Goal: Task Accomplishment & Management: Manage account settings

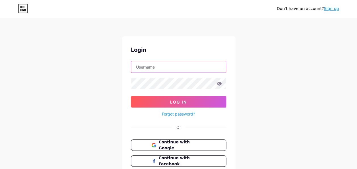
click at [179, 67] on input "text" at bounding box center [178, 66] width 95 height 11
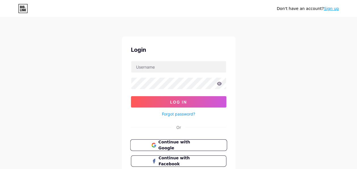
click at [143, 146] on button "Continue with Google" at bounding box center [178, 145] width 97 height 12
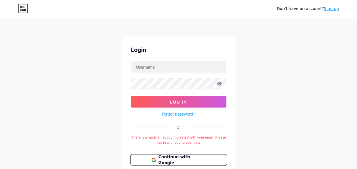
click at [188, 157] on span "Continue with Google" at bounding box center [181, 160] width 47 height 12
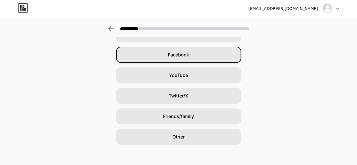
scroll to position [80, 0]
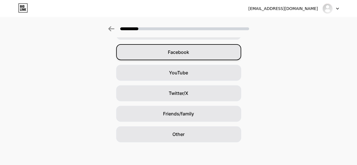
click at [193, 132] on div "Other" at bounding box center [178, 134] width 125 height 16
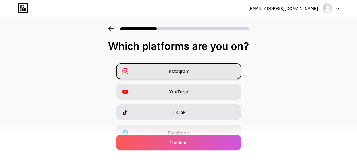
scroll to position [32, 0]
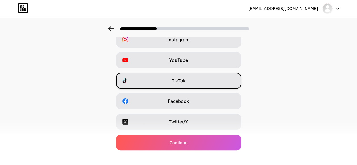
click at [204, 78] on div "TikTok" at bounding box center [178, 80] width 125 height 16
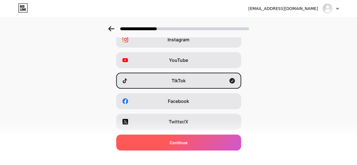
click at [198, 138] on div "Continue" at bounding box center [178, 142] width 125 height 16
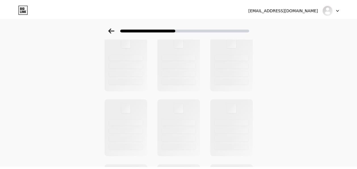
scroll to position [0, 0]
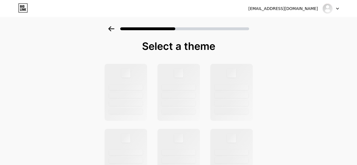
click at [337, 10] on div at bounding box center [331, 8] width 16 height 10
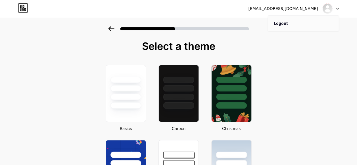
click at [296, 23] on li "Logout" at bounding box center [303, 23] width 70 height 15
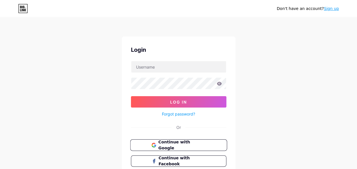
click at [178, 143] on span "Continue with Google" at bounding box center [181, 145] width 47 height 12
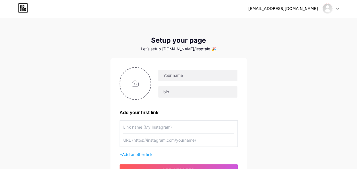
click at [337, 11] on div at bounding box center [331, 8] width 16 height 10
click at [20, 10] on icon at bounding box center [20, 9] width 1 height 3
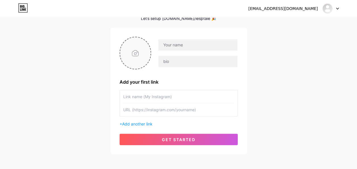
scroll to position [30, 0]
click at [126, 53] on input "file" at bounding box center [135, 54] width 31 height 32
type input "C:\fakepath\image violette cas.jpg"
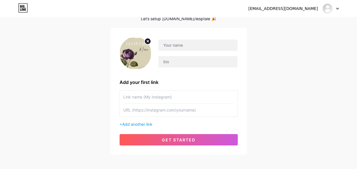
click at [147, 41] on icon at bounding box center [148, 41] width 2 height 2
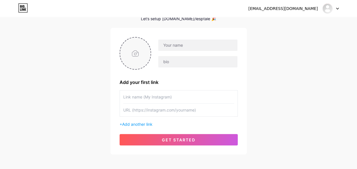
click at [139, 51] on input "file" at bounding box center [135, 54] width 31 height 32
type input "C:\fakepath\5.png"
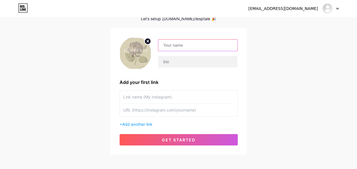
click at [172, 45] on input "text" at bounding box center [197, 45] width 79 height 11
type input "Les pétales de l'âme"
click at [159, 95] on input "text" at bounding box center [178, 96] width 111 height 13
click at [157, 109] on input "text" at bounding box center [178, 109] width 111 height 13
click at [142, 99] on input "text" at bounding box center [178, 96] width 111 height 13
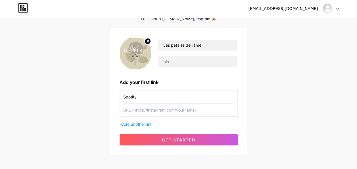
type input "Spotify"
click at [146, 111] on input "text" at bounding box center [178, 109] width 111 height 13
paste input "https://open.spotify.com/show/6YGYL6O7elxBFOZL7VIQsg"
type input "https://open.spotify.com/show/6YGYL6O7elxBFOZL7VIQsg"
click at [147, 126] on span "Add another link" at bounding box center [137, 124] width 30 height 5
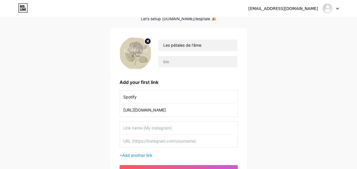
click at [148, 126] on input "text" at bounding box center [178, 127] width 111 height 13
type input "Apple Podcasts"
click at [181, 139] on input "text" at bounding box center [178, 140] width 111 height 13
click at [306, 67] on div "lespetalesdelame@gmail.com Dashboard Logout Setup your page Let’s setup bio.lin…" at bounding box center [178, 87] width 357 height 234
click at [203, 137] on input "text" at bounding box center [178, 140] width 111 height 13
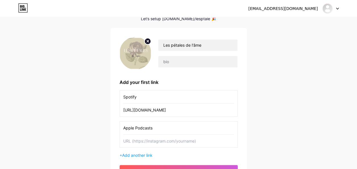
paste input "https://podcasts.apple.com/fr/podcast/les-p%C3%A9tales-de-l%C3%A2me/id1825203281"
type input "https://podcasts.apple.com/fr/podcast/les-p%C3%A9tales-de-l%C3%A2me/id1825203281"
click at [270, 134] on div "lespetalesdelame@gmail.com Dashboard Logout Setup your page Let’s setup bio.lin…" at bounding box center [178, 87] width 357 height 234
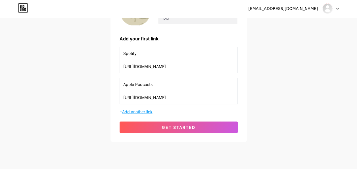
click at [140, 111] on span "Add another link" at bounding box center [137, 111] width 30 height 5
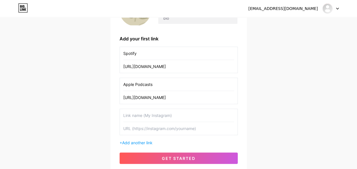
click at [166, 127] on input "text" at bounding box center [178, 128] width 111 height 13
paste input "https://www.deezer.com/show/1002020001"
type input "https://www.deezer.com/show/1002020001"
click at [163, 117] on input "text" at bounding box center [178, 115] width 111 height 13
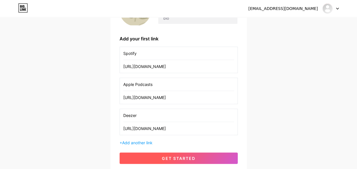
type input "Deezer"
click at [153, 159] on button "get started" at bounding box center [179, 157] width 118 height 11
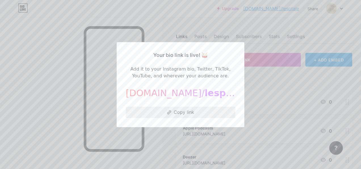
click at [195, 111] on button "Copy link" at bounding box center [181, 112] width 110 height 11
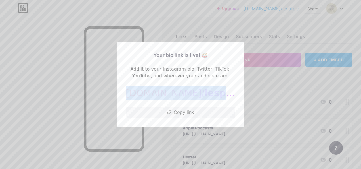
drag, startPoint x: 213, startPoint y: 93, endPoint x: 144, endPoint y: 92, distance: 68.8
click at [144, 92] on div "bio.link/ lesptale" at bounding box center [181, 93] width 110 height 14
copy div "bio.link/ lesptale"
click at [176, 111] on button "Copy link" at bounding box center [181, 112] width 110 height 11
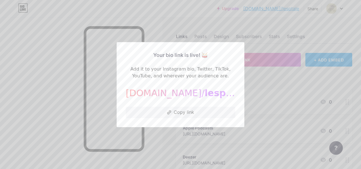
click at [267, 136] on div at bounding box center [180, 84] width 361 height 169
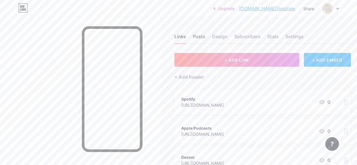
click at [202, 36] on div "Posts" at bounding box center [199, 38] width 13 height 10
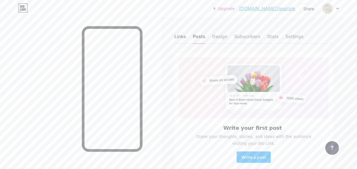
click at [184, 37] on div "Links" at bounding box center [180, 38] width 12 height 10
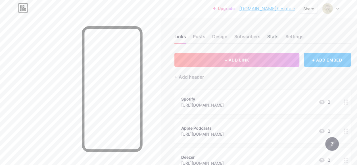
click at [275, 37] on div "Stats" at bounding box center [272, 38] width 11 height 10
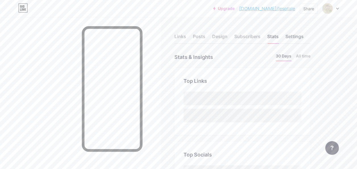
click at [296, 36] on div "Settings" at bounding box center [295, 38] width 18 height 10
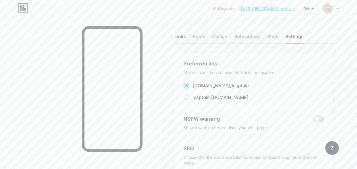
click at [182, 42] on div "Links" at bounding box center [180, 38] width 12 height 10
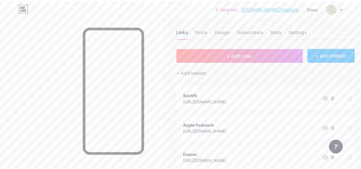
scroll to position [4, 0]
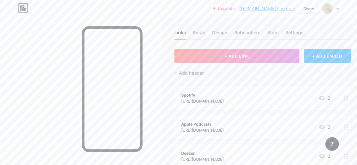
click at [241, 90] on div "Spotify https://open.spotify.com/show/6YGYL6O7elxBFOZL7VIQsg 0" at bounding box center [262, 98] width 176 height 24
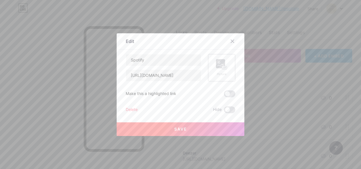
click at [217, 63] on rect at bounding box center [220, 63] width 9 height 9
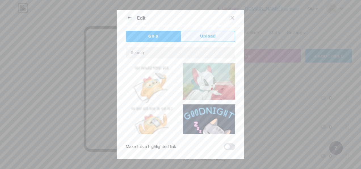
click at [200, 38] on button "Upload" at bounding box center [208, 36] width 55 height 11
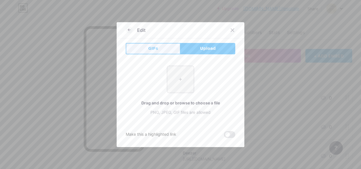
click at [165, 45] on button "GIFs" at bounding box center [153, 48] width 55 height 11
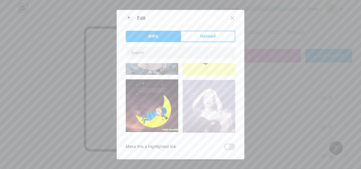
scroll to position [308, 0]
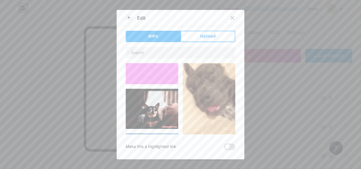
type input "Spotify"
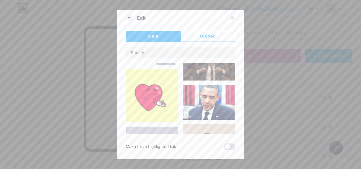
scroll to position [775, 0]
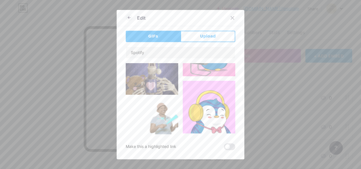
click at [210, 138] on img at bounding box center [209, 153] width 53 height 30
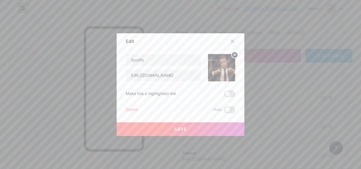
click at [209, 128] on button "Save" at bounding box center [181, 129] width 128 height 14
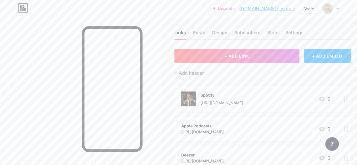
click at [197, 123] on div "Apple Podcasts" at bounding box center [202, 125] width 43 height 6
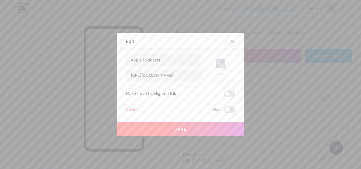
click at [212, 65] on div "Picture" at bounding box center [221, 67] width 27 height 27
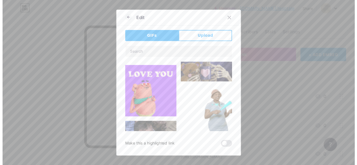
scroll to position [188, 0]
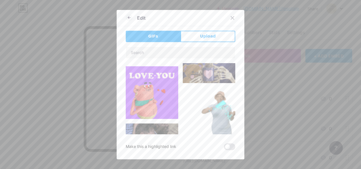
click at [219, 103] on img at bounding box center [209, 114] width 53 height 53
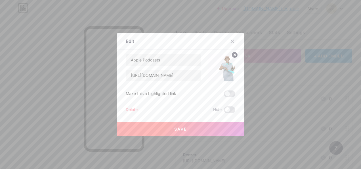
click at [196, 128] on button "Save" at bounding box center [181, 129] width 128 height 14
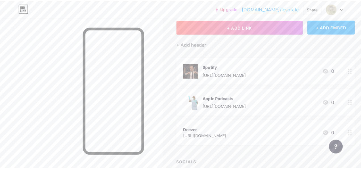
scroll to position [41, 0]
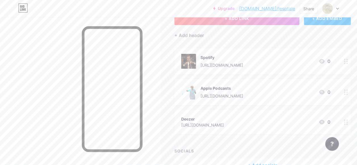
click at [192, 114] on div "Deezer https://www.deezer.com/show/1002020001 0" at bounding box center [262, 121] width 176 height 24
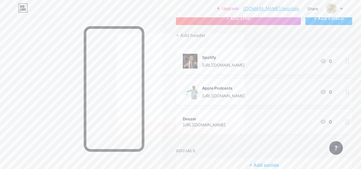
click at [220, 67] on rect at bounding box center [220, 63] width 9 height 9
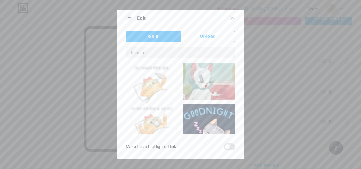
click at [204, 75] on img at bounding box center [209, 81] width 53 height 37
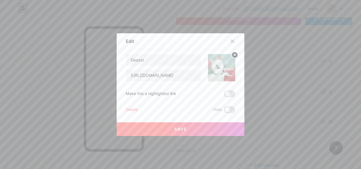
click at [214, 126] on button "Save" at bounding box center [181, 129] width 128 height 14
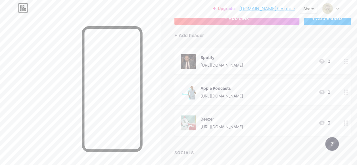
click at [192, 123] on img at bounding box center [188, 122] width 15 height 15
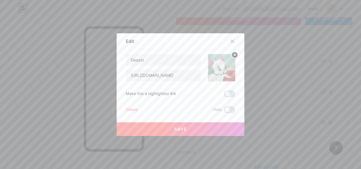
click at [223, 68] on img at bounding box center [221, 67] width 27 height 27
click at [234, 55] on circle at bounding box center [235, 55] width 6 height 6
click at [219, 75] on div "Picture" at bounding box center [221, 74] width 11 height 4
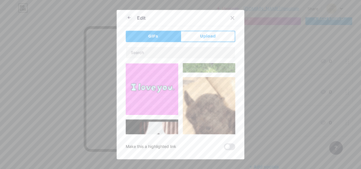
type input "Deezer"
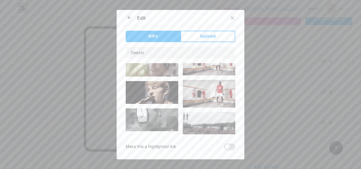
scroll to position [3000, 0]
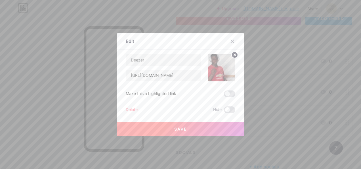
click at [206, 126] on button "Save" at bounding box center [181, 129] width 128 height 14
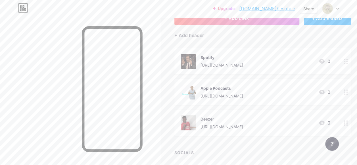
click at [189, 59] on img at bounding box center [188, 61] width 15 height 15
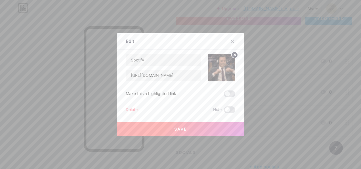
click at [221, 57] on img at bounding box center [221, 67] width 27 height 27
click at [234, 55] on circle at bounding box center [235, 55] width 6 height 6
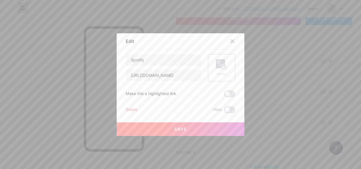
click at [218, 70] on div "Picture" at bounding box center [221, 67] width 11 height 17
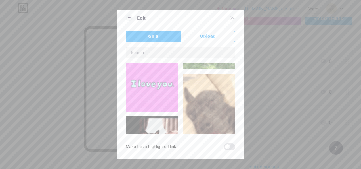
scroll to position [455, 0]
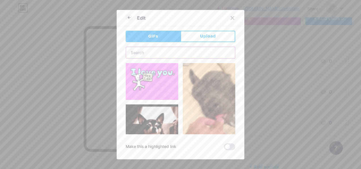
click at [160, 53] on input "text" at bounding box center [180, 52] width 109 height 11
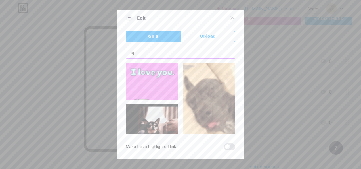
type input "a"
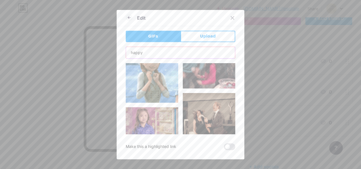
scroll to position [19, 0]
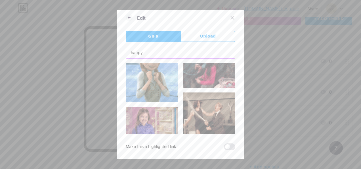
type input "happy"
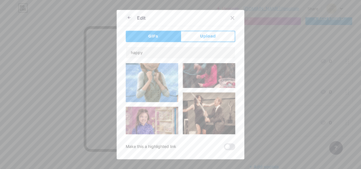
click at [159, 116] on img at bounding box center [152, 121] width 53 height 28
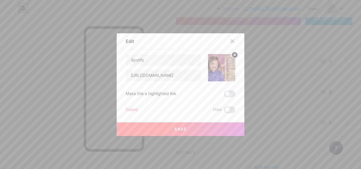
click at [210, 124] on button "Save" at bounding box center [181, 129] width 128 height 14
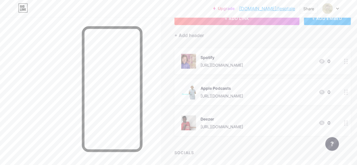
click at [190, 122] on img at bounding box center [188, 122] width 15 height 15
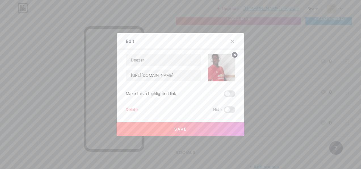
click at [223, 65] on img at bounding box center [221, 67] width 27 height 27
click at [234, 56] on icon at bounding box center [235, 55] width 2 height 2
click at [222, 65] on rect at bounding box center [220, 63] width 9 height 9
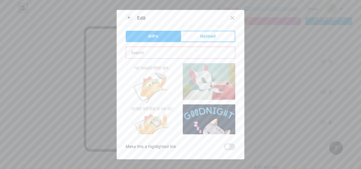
click at [165, 50] on input "text" at bounding box center [180, 52] width 109 height 11
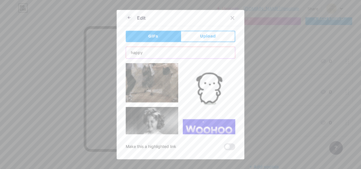
scroll to position [221, 0]
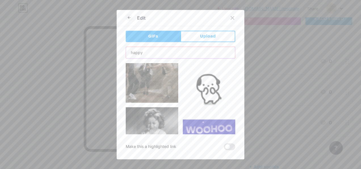
type input "happy"
click at [163, 107] on img at bounding box center [152, 127] width 53 height 40
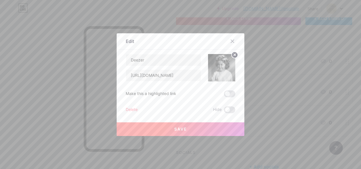
click at [190, 126] on button "Save" at bounding box center [181, 129] width 128 height 14
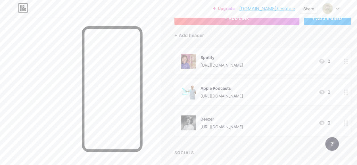
click at [191, 91] on img at bounding box center [188, 91] width 15 height 15
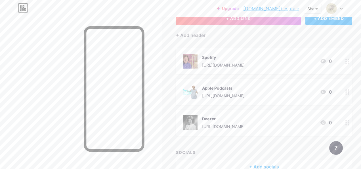
click at [234, 43] on icon at bounding box center [232, 41] width 5 height 5
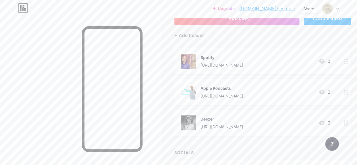
click at [193, 54] on img at bounding box center [188, 61] width 15 height 15
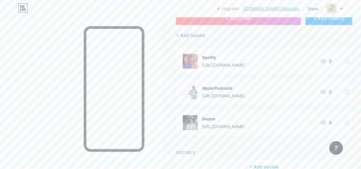
click at [231, 59] on img at bounding box center [221, 67] width 27 height 27
click at [235, 57] on circle at bounding box center [235, 55] width 6 height 6
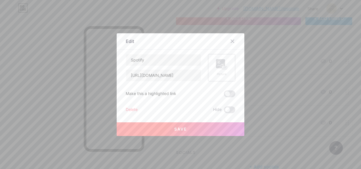
click at [227, 67] on rect at bounding box center [225, 67] width 5 height 3
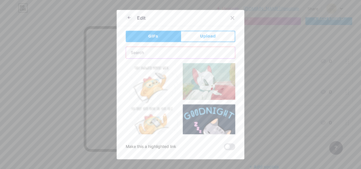
click at [222, 50] on input "text" at bounding box center [180, 52] width 109 height 11
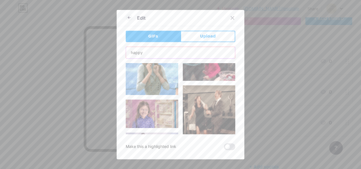
scroll to position [27, 0]
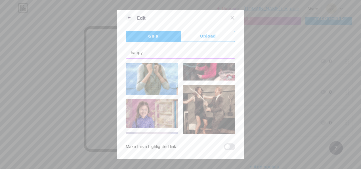
type input "happy"
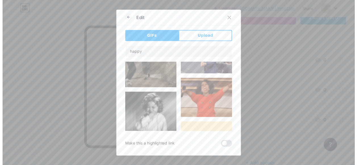
scroll to position [0, 0]
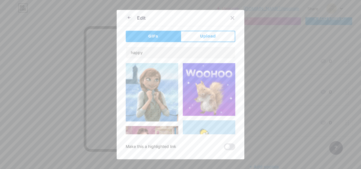
click at [160, 92] on img at bounding box center [152, 92] width 53 height 59
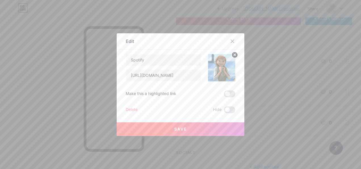
click at [206, 128] on button "Save" at bounding box center [181, 129] width 128 height 14
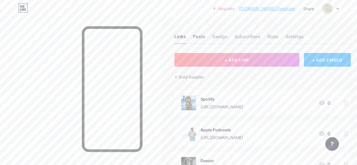
click at [199, 36] on div "Posts" at bounding box center [199, 38] width 13 height 10
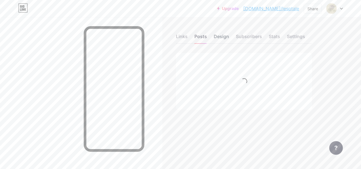
click at [219, 34] on div "Design" at bounding box center [221, 38] width 15 height 10
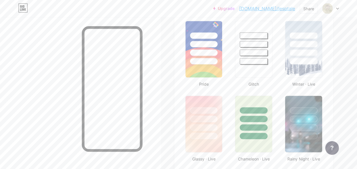
scroll to position [224, 0]
click at [254, 53] on div at bounding box center [254, 52] width 29 height 7
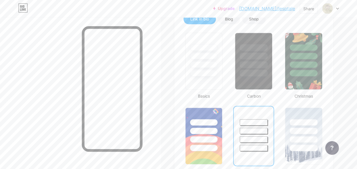
scroll to position [74, 0]
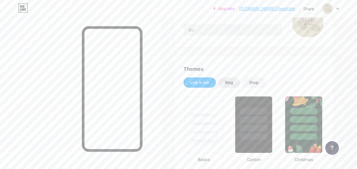
click at [234, 85] on div "Blog" at bounding box center [229, 82] width 22 height 10
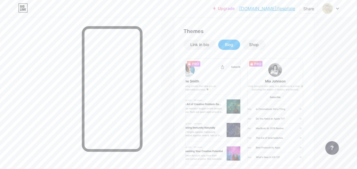
scroll to position [109, 0]
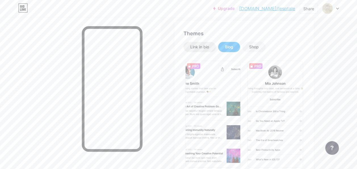
click at [206, 45] on div "Link in bio" at bounding box center [199, 47] width 19 height 6
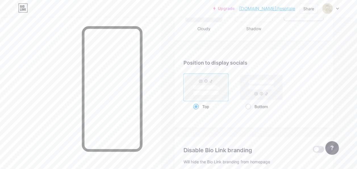
scroll to position [729, 0]
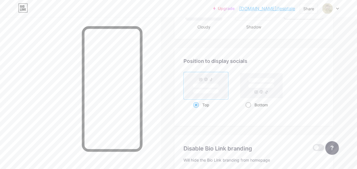
click at [249, 106] on span at bounding box center [249, 105] width 6 height 6
click at [249, 110] on input "Bottom" at bounding box center [248, 112] width 4 height 4
radio input "true"
click at [209, 104] on div "Top" at bounding box center [205, 104] width 25 height 11
click at [197, 110] on input "Top" at bounding box center [195, 112] width 4 height 4
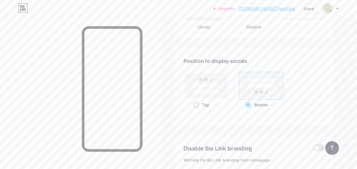
radio input "true"
click at [256, 105] on div "Bottom" at bounding box center [262, 104] width 32 height 11
click at [249, 110] on input "Bottom" at bounding box center [248, 112] width 4 height 4
radio input "true"
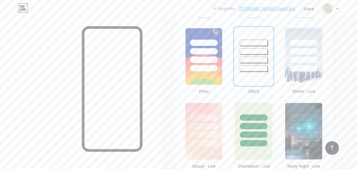
scroll to position [216, 0]
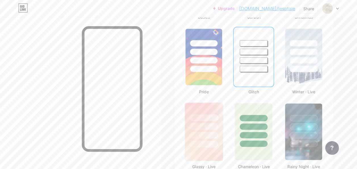
click at [216, 120] on div at bounding box center [204, 117] width 29 height 7
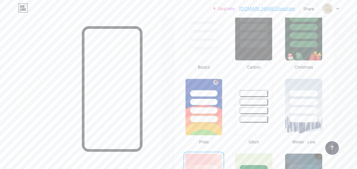
scroll to position [161, 0]
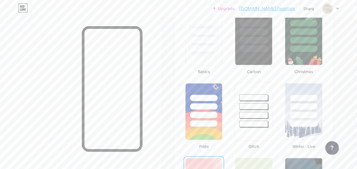
click at [250, 103] on div at bounding box center [254, 106] width 29 height 7
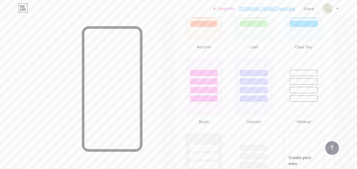
scroll to position [560, 0]
click at [304, 81] on div at bounding box center [304, 81] width 29 height 7
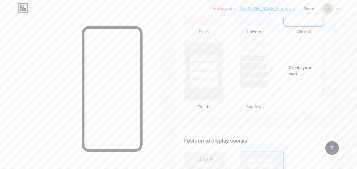
scroll to position [650, 0]
click at [304, 81] on div "Create your own" at bounding box center [304, 69] width 40 height 57
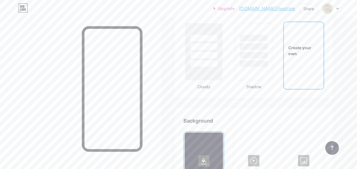
scroll to position [755, 0]
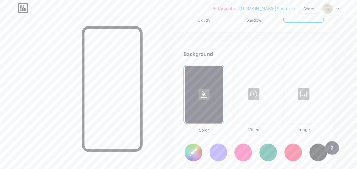
type input "#ffffff"
type input "#000000"
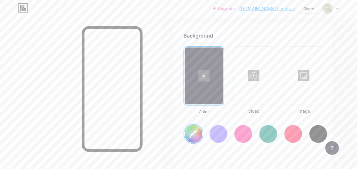
click at [223, 134] on div at bounding box center [218, 134] width 18 height 18
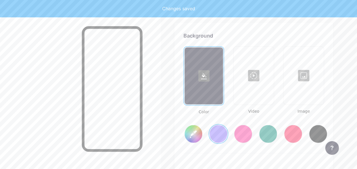
scroll to position [772, 0]
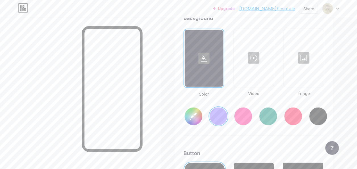
click at [195, 123] on input "#856bff" at bounding box center [194, 116] width 18 height 18
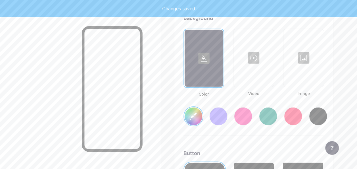
click at [202, 129] on div "Color Video Image #d7d1b5" at bounding box center [254, 82] width 141 height 107
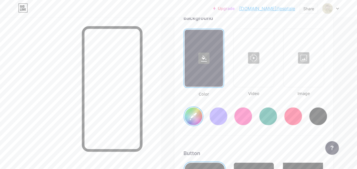
click at [193, 113] on input "#d7d1b5" at bounding box center [194, 116] width 18 height 18
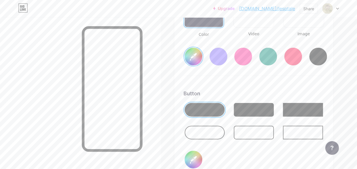
scroll to position [835, 0]
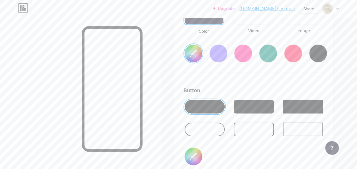
click at [285, 128] on div at bounding box center [303, 129] width 40 height 14
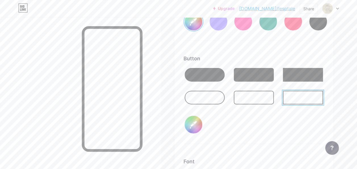
scroll to position [867, 0]
click at [195, 123] on input "#000000" at bounding box center [194, 124] width 18 height 18
type input "#d7d1b5"
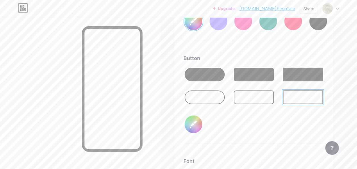
type input "#d6d1b8"
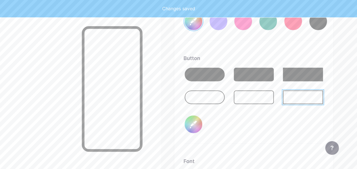
type input "#d7d1b5"
type input "#d0ccb3"
type input "#d7d1b5"
type input "#cdc9b1"
type input "#d7d1b5"
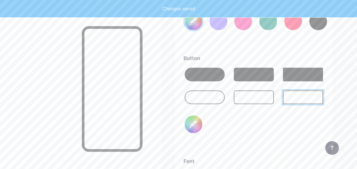
type input "#cbc6af"
type input "#d7d1b5"
type input "#c8c3ac"
type input "#d7d1b5"
type input "#c5c1aa"
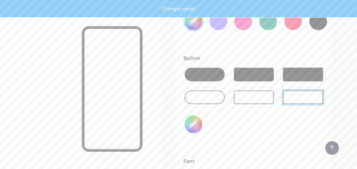
type input "#d7d1b5"
type input "#c2bea8"
type input "#d7d1b5"
type input "#c2bda8"
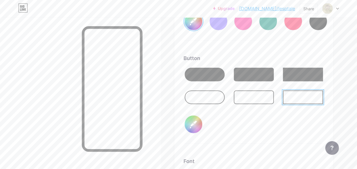
type input "#d7d1b5"
type input "#cdc9b7"
type input "#d7d1b5"
type input "#c8c4b1"
type input "#d7d1b5"
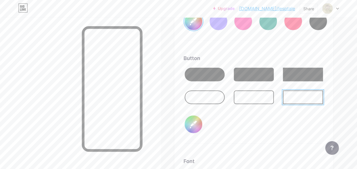
type input "#c5c1af"
type input "#d7d1b5"
type input "#c2bfad"
type input "#d7d1b5"
type input "#bdbaa8"
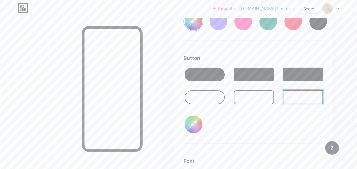
type input "#d7d1b5"
type input "#bab7a6"
type input "#d7d1b5"
type input "#b5b2a1"
type input "#d7d1b5"
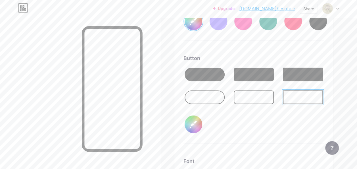
type input "#afac9d"
type input "#d7d1b5"
type input "#a7a495"
type input "#d7d1b5"
type input "#a29f90"
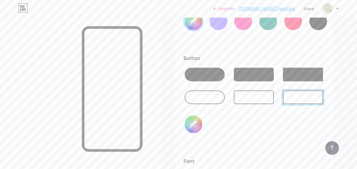
type input "#d7d1b5"
type input "#9a9789"
type input "#d7d1b5"
type input "#928f81"
type input "#d7d1b5"
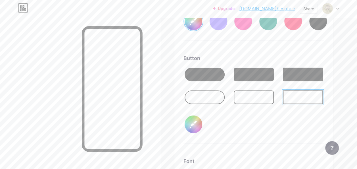
type input "#8d8a7c"
type input "#d7d1b5"
type input "#8a877b"
type input "#d7d1b5"
type input "#827f73"
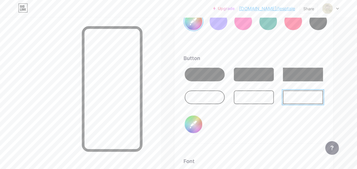
type input "#d7d1b5"
type input "#807d6f"
type input "#d7d1b5"
type input "#787568"
type input "#d7d1b5"
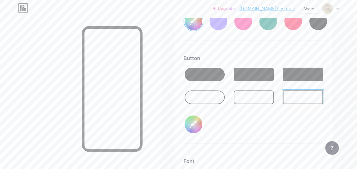
type input "#757366"
type input "#d7d1b5"
type input "#706d61"
type input "#d7d1b5"
type input "#6d6b5f"
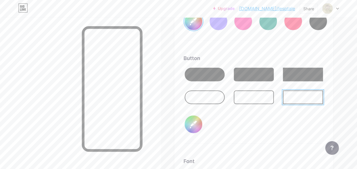
type input "#d7d1b5"
type input "#6b695b"
type input "#d7d1b5"
type input "#656358"
type input "#d7d1b5"
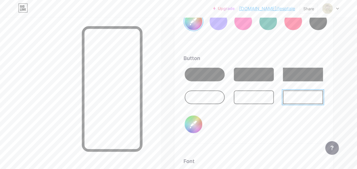
type input "#636154"
type input "#d7d1b5"
type input "#5e5b50"
type input "#d7d1b5"
type input "#5b594d"
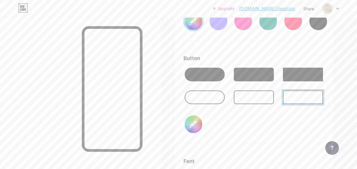
type input "#d7d1b5"
type input "#58564b"
type input "#d7d1b5"
type input "#555349"
type input "#d7d1b5"
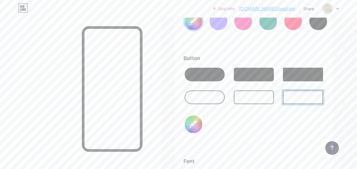
type input "#535146"
type input "#d7d1b5"
type input "#504e44"
type input "#d7d1b5"
type input "#4d4b42"
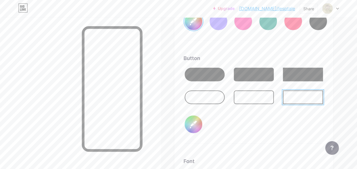
type input "#d7d1b5"
type input "#4b493f"
type input "#d7d1b5"
type input "#4a493f"
type input "#d7d1b5"
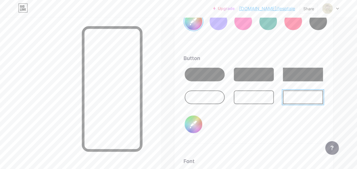
type input "#48463d"
type input "#d7d1b5"
type input "#45433b"
type input "#d7d1b5"
type input "#3f3e36"
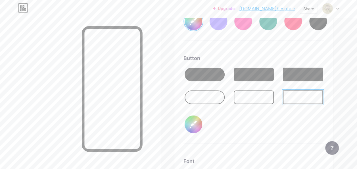
type input "#d7d1b5"
type input "#3c3b34"
type input "#d7d1b5"
type input "#3a3831"
type input "#d7d1b5"
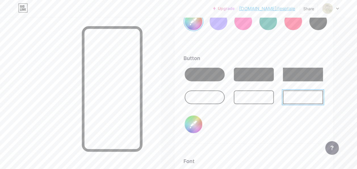
type input "#37362f"
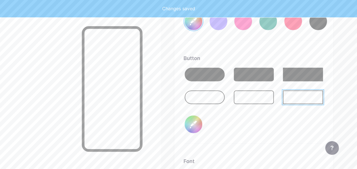
type input "#d7d1b5"
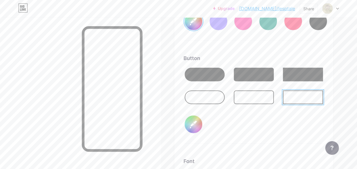
type input "#37362f"
click at [220, 124] on div "Button #37362f" at bounding box center [254, 98] width 141 height 89
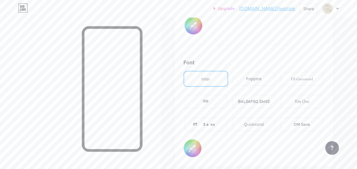
scroll to position [965, 0]
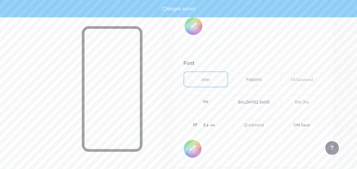
click at [245, 78] on div "Poppins" at bounding box center [254, 79] width 42 height 14
type input "#d7d1b5"
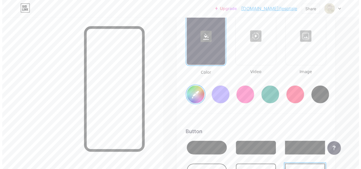
scroll to position [793, 0]
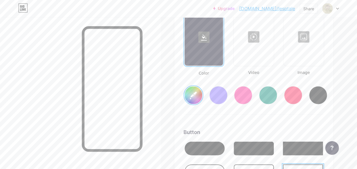
click at [195, 97] on input "#d7d1b5" at bounding box center [194, 95] width 18 height 18
click at [267, 54] on div at bounding box center [253, 37] width 39 height 57
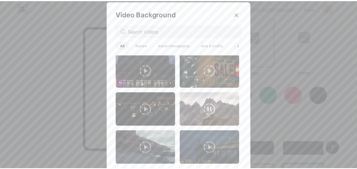
scroll to position [117, 0]
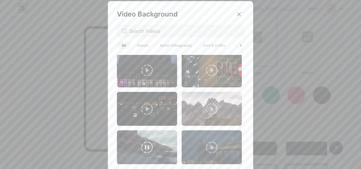
click at [151, 145] on video at bounding box center [147, 147] width 60 height 34
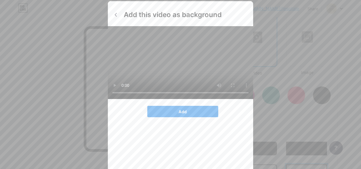
click at [192, 117] on button "Add" at bounding box center [182, 111] width 71 height 11
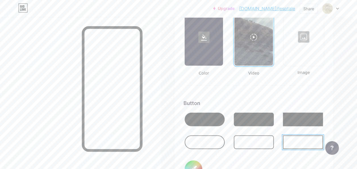
click at [301, 56] on div at bounding box center [303, 37] width 39 height 57
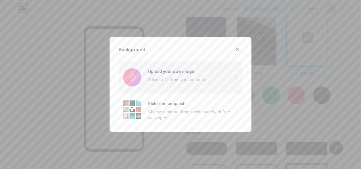
click at [171, 72] on input "file" at bounding box center [181, 77] width 124 height 32
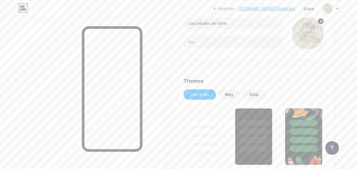
scroll to position [0, 0]
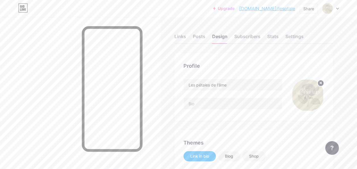
click at [320, 82] on icon at bounding box center [321, 83] width 2 height 2
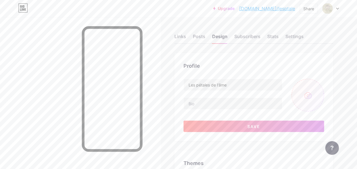
click at [309, 95] on input "file" at bounding box center [308, 95] width 33 height 33
type input "C:\fakepath\Tiktok épisode 2-Couverture.jpg"
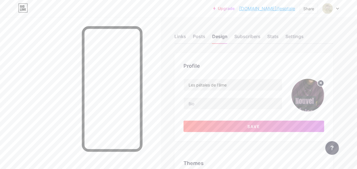
click at [323, 85] on circle at bounding box center [321, 83] width 6 height 6
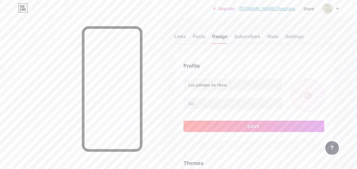
click at [303, 97] on input "file" at bounding box center [308, 95] width 33 height 33
type input "C:\fakepath\L'amour de soi, la graine indispensable-Couverture.jpg"
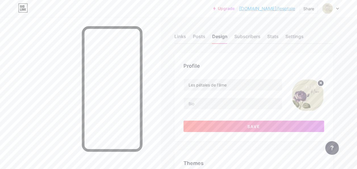
click at [323, 82] on circle at bounding box center [321, 83] width 6 height 6
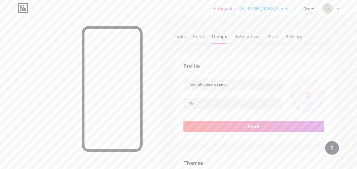
click at [311, 96] on input "file" at bounding box center [308, 95] width 33 height 33
type input "C:\fakepath\Capture d'écran 2025-09-10 232624.png"
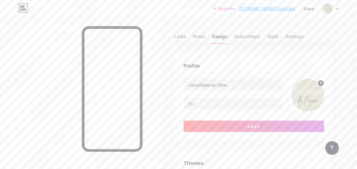
click at [321, 81] on circle at bounding box center [321, 83] width 6 height 6
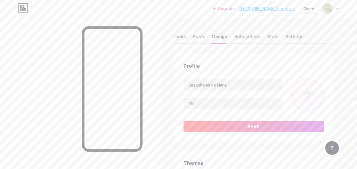
click at [311, 95] on input "file" at bounding box center [308, 95] width 33 height 33
type input "C:\fakepath\Capture d'écran 2025-09-10 232714.png"
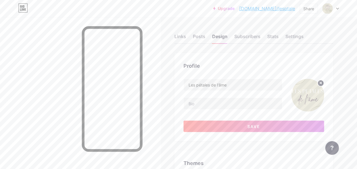
click at [322, 86] on circle at bounding box center [321, 83] width 6 height 6
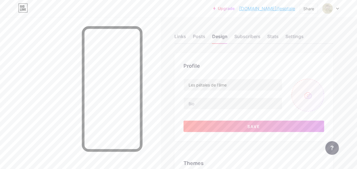
click at [312, 95] on input "file" at bounding box center [308, 95] width 33 height 33
type input "C:\fakepath\Capture d'écran 2025-09-10 232810.png"
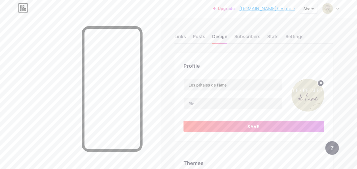
click at [322, 82] on icon at bounding box center [321, 83] width 2 height 2
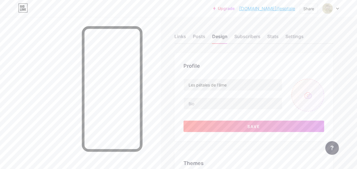
click at [304, 99] on input "file" at bounding box center [308, 95] width 33 height 33
type input "C:\fakepath\Capture d'écran 2025-09-10 232901.png"
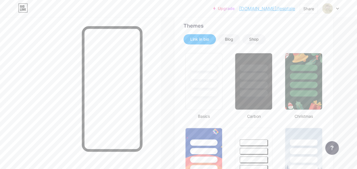
scroll to position [55, 0]
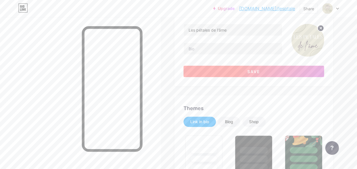
click at [218, 71] on button "Save" at bounding box center [254, 71] width 141 height 11
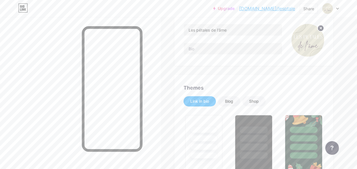
click at [319, 26] on circle at bounding box center [321, 28] width 6 height 6
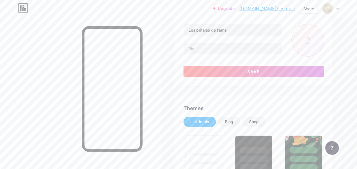
click at [310, 38] on input "file" at bounding box center [308, 40] width 33 height 33
type input "C:\fakepath\Capture d'écran 2025-09-10 232942.png"
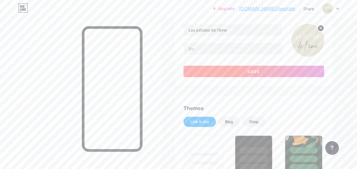
click at [290, 69] on button "Save" at bounding box center [254, 71] width 141 height 11
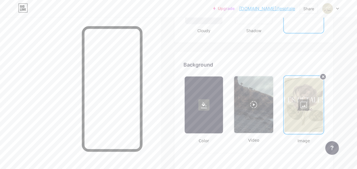
scroll to position [725, 0]
click at [304, 103] on div at bounding box center [303, 105] width 39 height 57
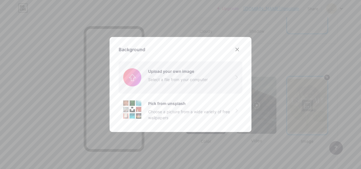
click at [190, 72] on input "file" at bounding box center [181, 77] width 124 height 32
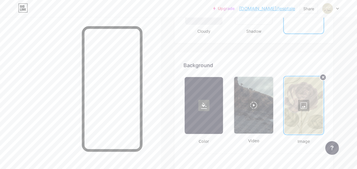
click at [302, 103] on div at bounding box center [303, 105] width 39 height 57
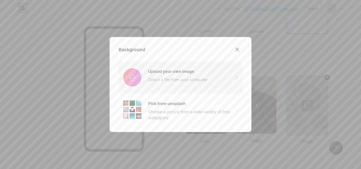
click at [170, 85] on input "file" at bounding box center [181, 77] width 124 height 32
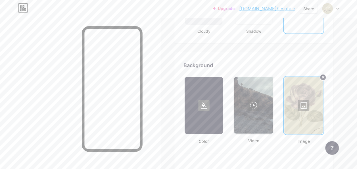
click at [308, 103] on div at bounding box center [303, 105] width 39 height 57
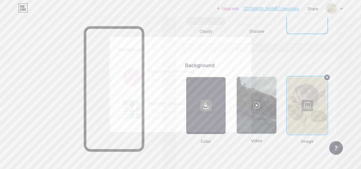
click at [164, 76] on input "file" at bounding box center [181, 77] width 124 height 32
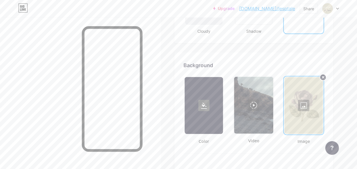
click at [302, 106] on div at bounding box center [303, 105] width 39 height 57
click at [181, 80] on input "file" at bounding box center [181, 77] width 124 height 32
click at [307, 103] on div at bounding box center [303, 105] width 39 height 57
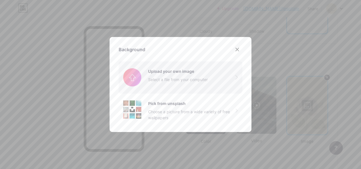
click at [193, 87] on input "file" at bounding box center [181, 77] width 124 height 32
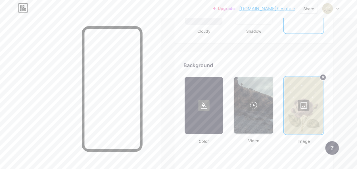
click at [301, 104] on div at bounding box center [303, 105] width 39 height 57
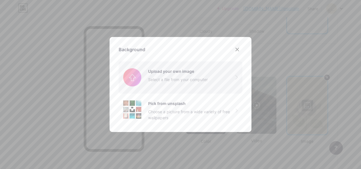
click at [181, 82] on input "file" at bounding box center [181, 77] width 124 height 32
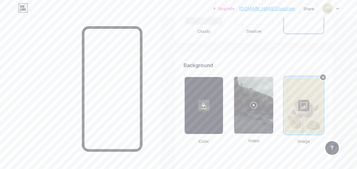
click at [303, 108] on div at bounding box center [303, 105] width 39 height 57
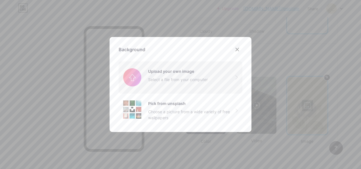
click at [167, 78] on input "file" at bounding box center [181, 77] width 124 height 32
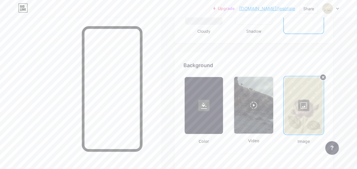
click at [306, 111] on div at bounding box center [303, 105] width 39 height 57
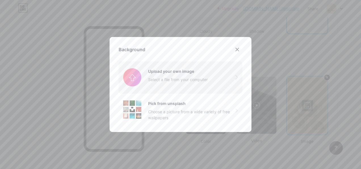
click at [146, 83] on input "file" at bounding box center [181, 77] width 124 height 32
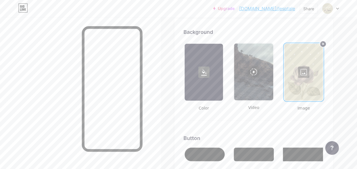
scroll to position [752, 0]
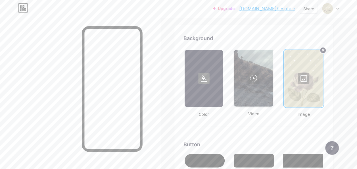
click at [310, 78] on div at bounding box center [303, 78] width 39 height 57
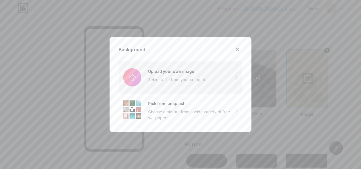
click at [203, 80] on input "file" at bounding box center [181, 77] width 124 height 32
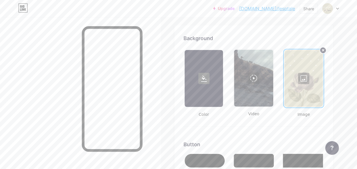
click at [301, 82] on div at bounding box center [303, 78] width 39 height 57
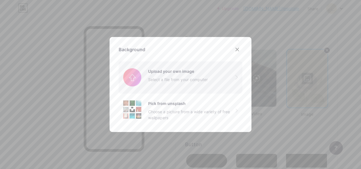
click at [215, 83] on input "file" at bounding box center [181, 77] width 124 height 32
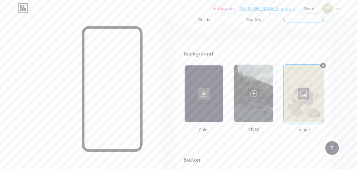
scroll to position [736, 0]
click at [310, 96] on div at bounding box center [303, 94] width 39 height 57
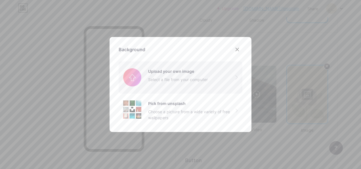
click at [168, 81] on input "file" at bounding box center [181, 77] width 124 height 32
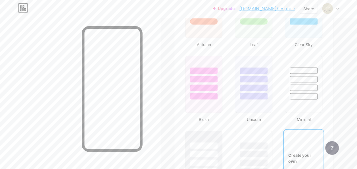
scroll to position [295, 0]
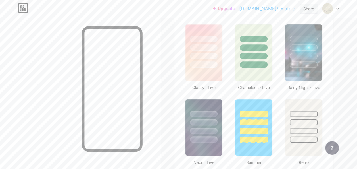
click at [305, 10] on div "Share" at bounding box center [309, 9] width 11 height 6
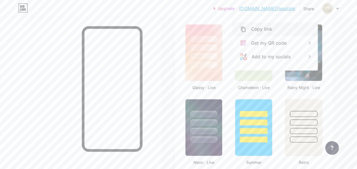
click at [294, 29] on div "Copy link" at bounding box center [275, 29] width 85 height 14
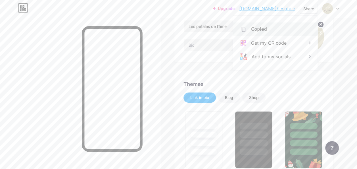
scroll to position [0, 0]
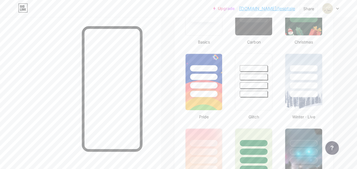
scroll to position [149, 0]
